Goal: Navigation & Orientation: Find specific page/section

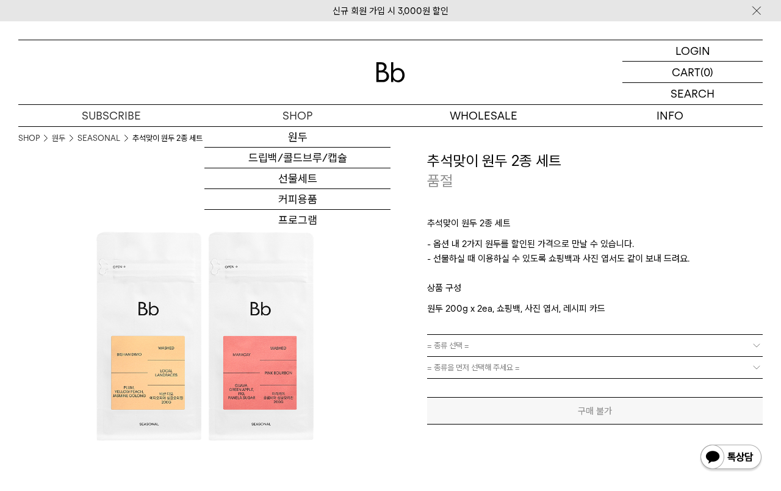
click at [384, 74] on img at bounding box center [390, 72] width 29 height 20
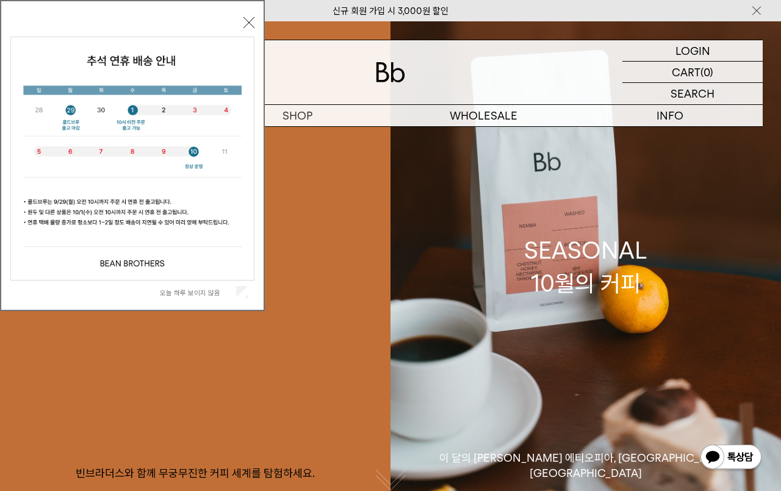
click at [243, 20] on button "닫기" at bounding box center [248, 22] width 11 height 11
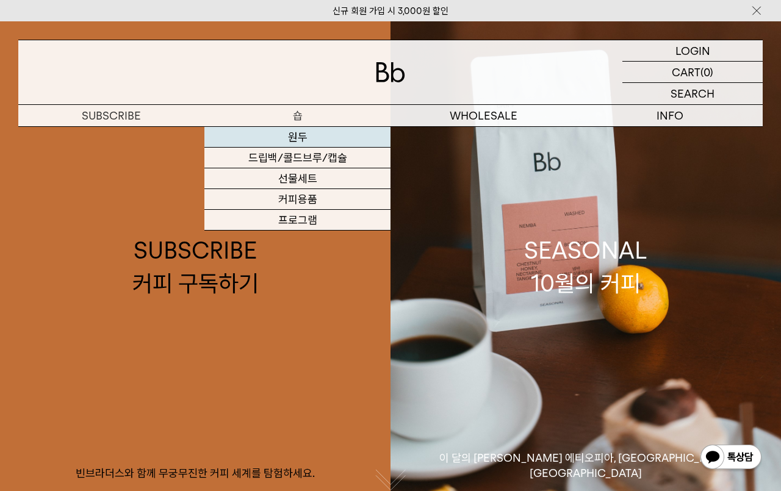
click at [305, 137] on link "원두" at bounding box center [297, 137] width 186 height 21
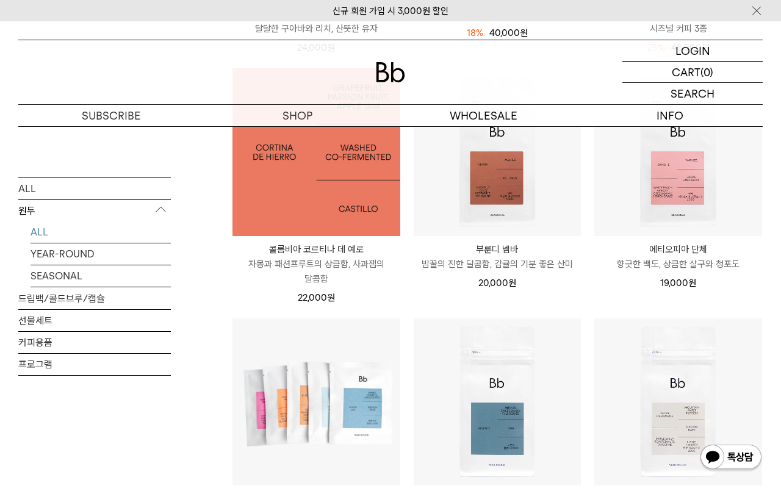
scroll to position [420, 0]
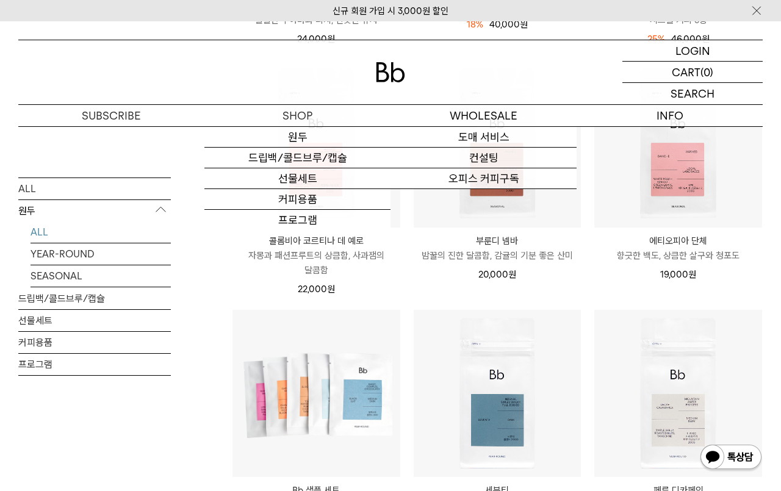
click at [401, 72] on img at bounding box center [390, 72] width 29 height 20
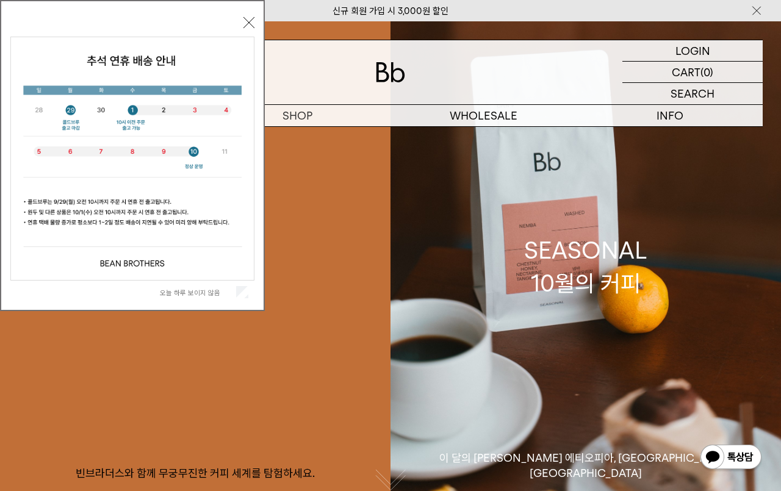
click at [244, 27] on button "닫기" at bounding box center [248, 22] width 11 height 11
